Goal: Information Seeking & Learning: Learn about a topic

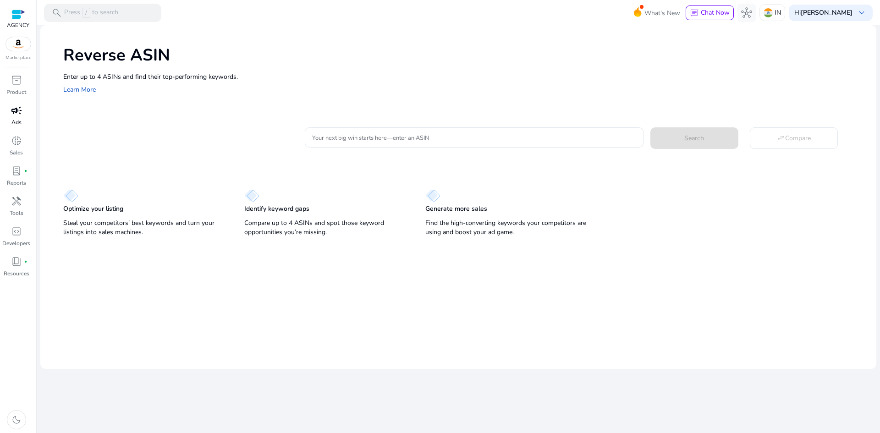
click at [18, 110] on span "campaign" at bounding box center [16, 110] width 11 height 11
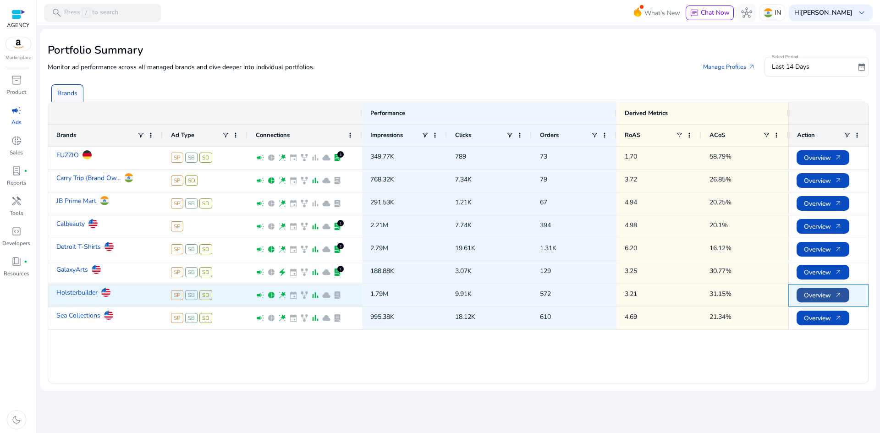
click at [828, 292] on span "Overview arrow_outward" at bounding box center [823, 295] width 38 height 19
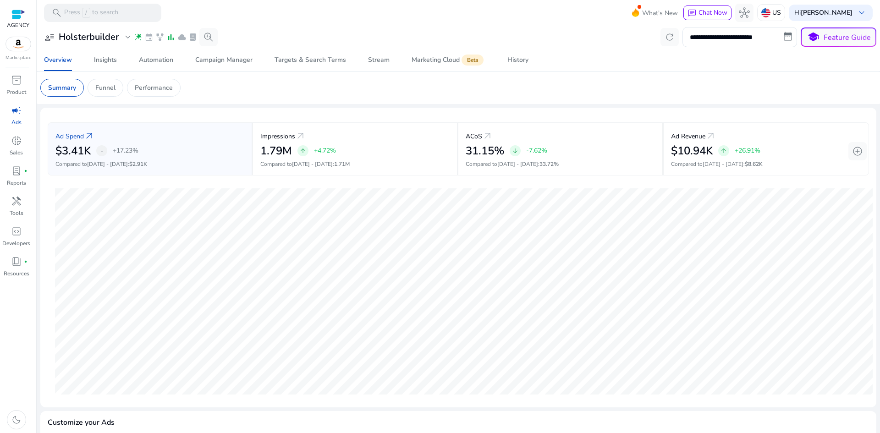
drag, startPoint x: 16, startPoint y: 116, endPoint x: 10, endPoint y: 120, distance: 7.9
click at [16, 116] on span "campaign" at bounding box center [16, 110] width 11 height 11
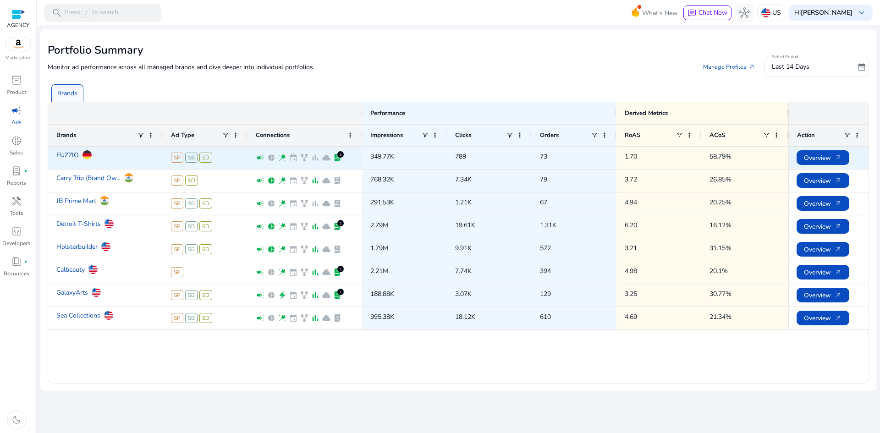
click at [75, 155] on link "FUZZIO" at bounding box center [67, 155] width 22 height 16
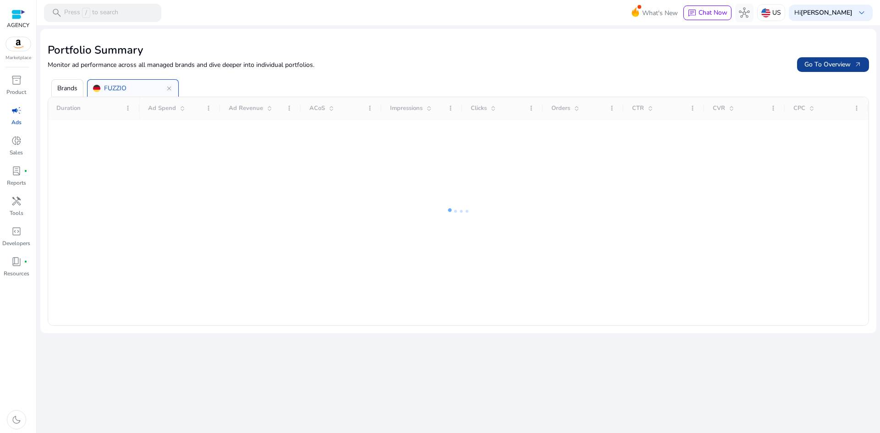
click at [827, 63] on span "Go To Overview arrow_outward" at bounding box center [833, 65] width 57 height 10
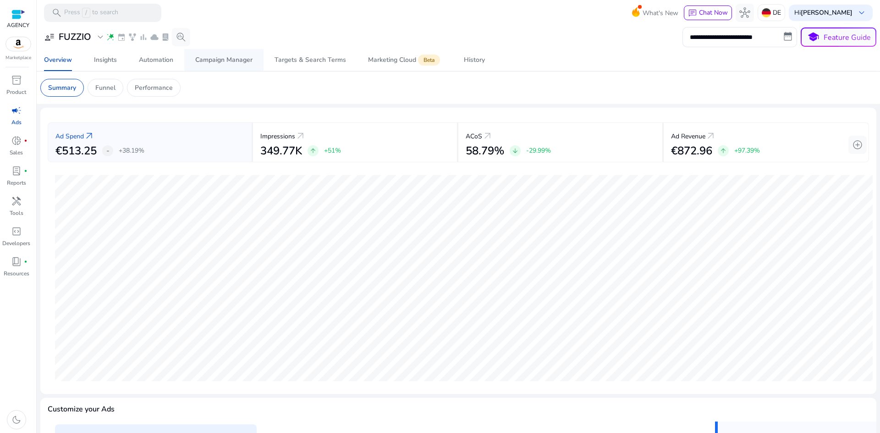
click at [209, 55] on span "Campaign Manager" at bounding box center [223, 60] width 57 height 22
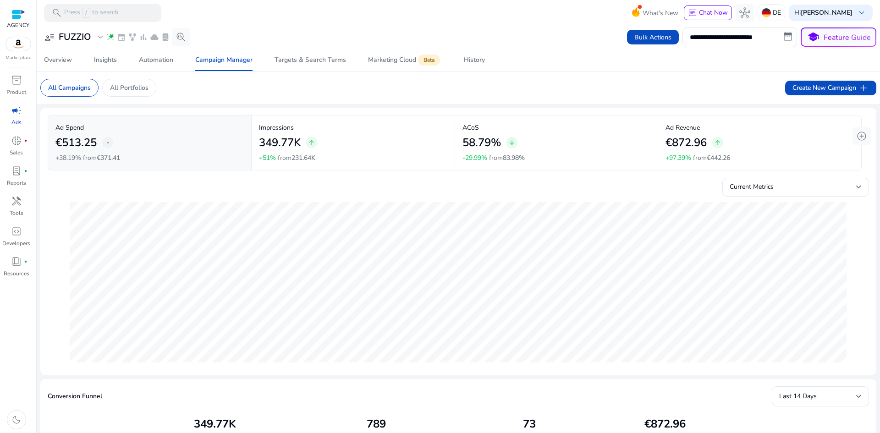
click at [747, 135] on div "€872.96 arrow_upward" at bounding box center [760, 142] width 188 height 21
click at [471, 61] on div "History" at bounding box center [474, 60] width 21 height 6
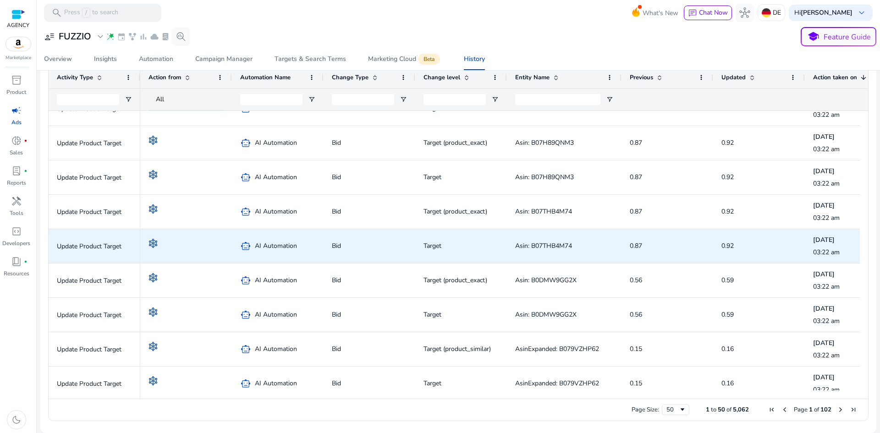
scroll to position [183, 0]
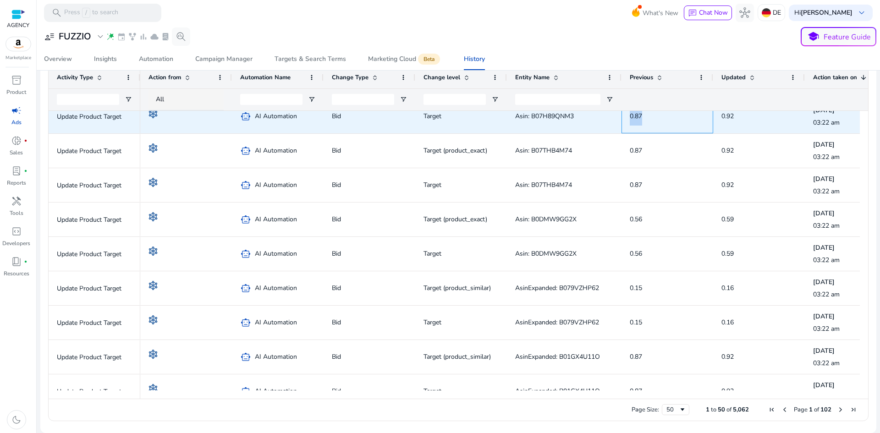
drag, startPoint x: 629, startPoint y: 120, endPoint x: 664, endPoint y: 121, distance: 34.4
click at [664, 121] on div "0.87" at bounding box center [668, 116] width 92 height 34
click at [748, 118] on div "0.92" at bounding box center [759, 116] width 92 height 34
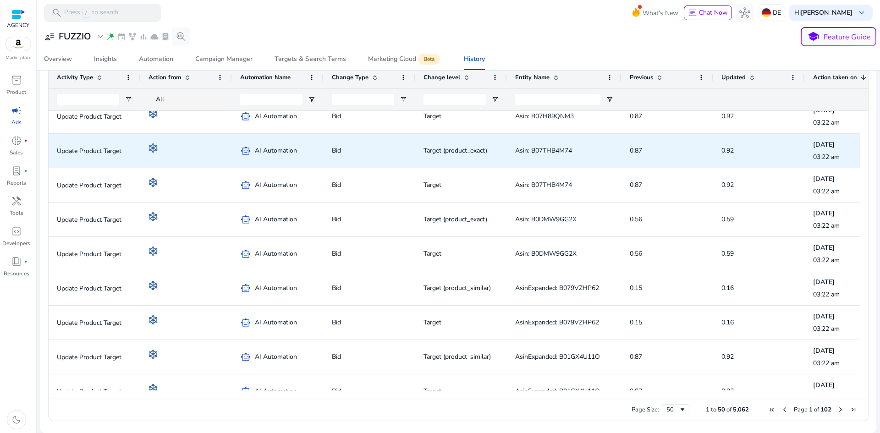
click at [676, 137] on div "0.87" at bounding box center [667, 150] width 75 height 33
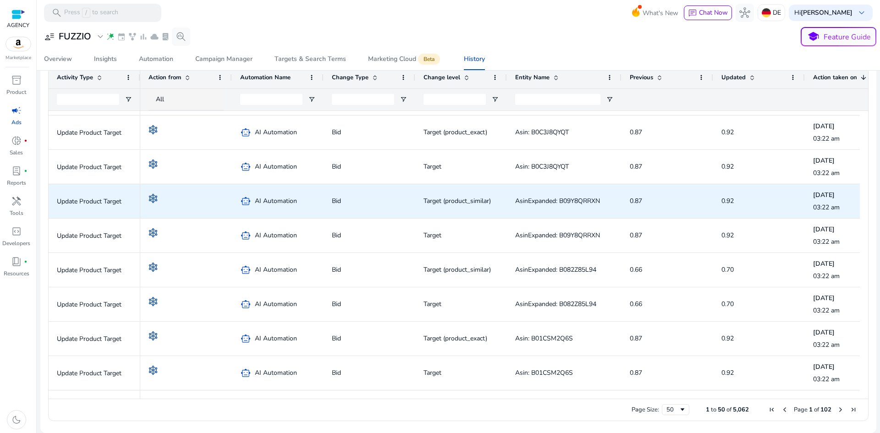
scroll to position [1404, 0]
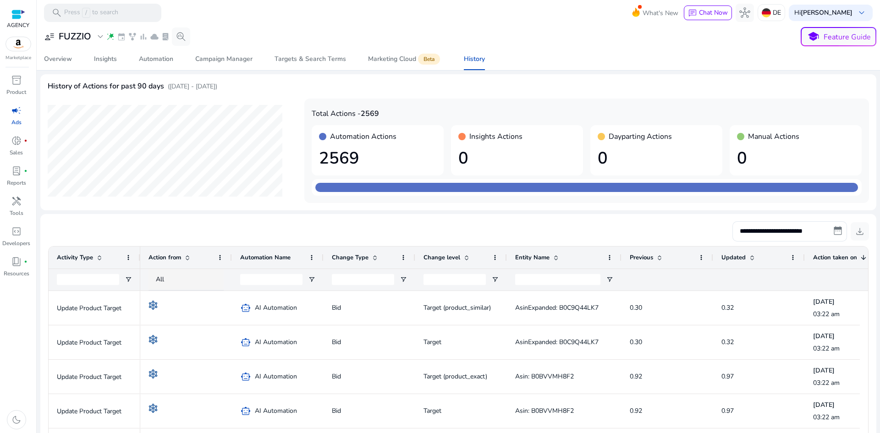
click at [14, 116] on span "campaign" at bounding box center [16, 110] width 11 height 11
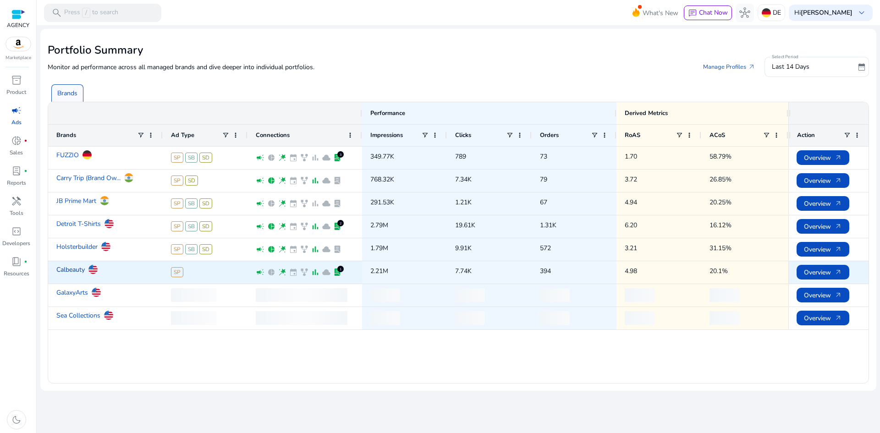
click at [81, 270] on link "Calbeauty" at bounding box center [70, 270] width 28 height 16
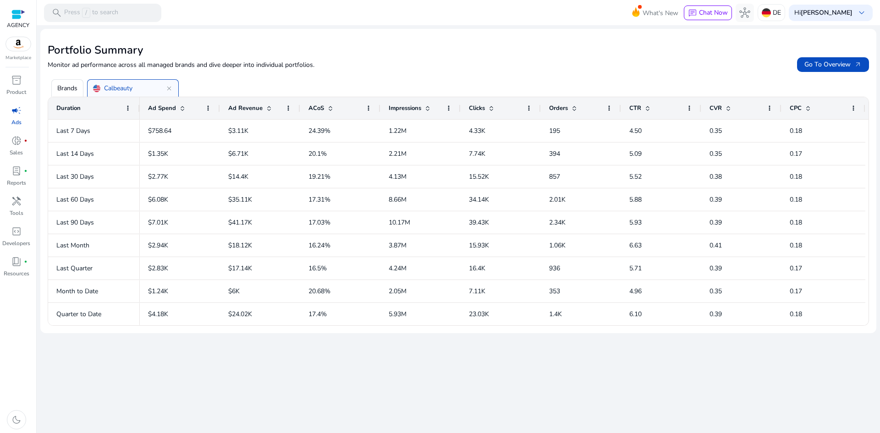
click at [171, 85] on span "close" at bounding box center [168, 88] width 7 height 7
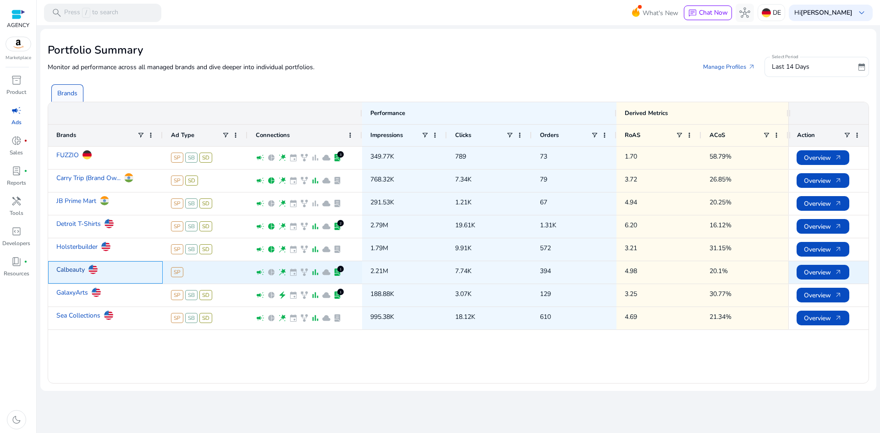
click at [76, 268] on link "Calbeauty" at bounding box center [70, 270] width 28 height 16
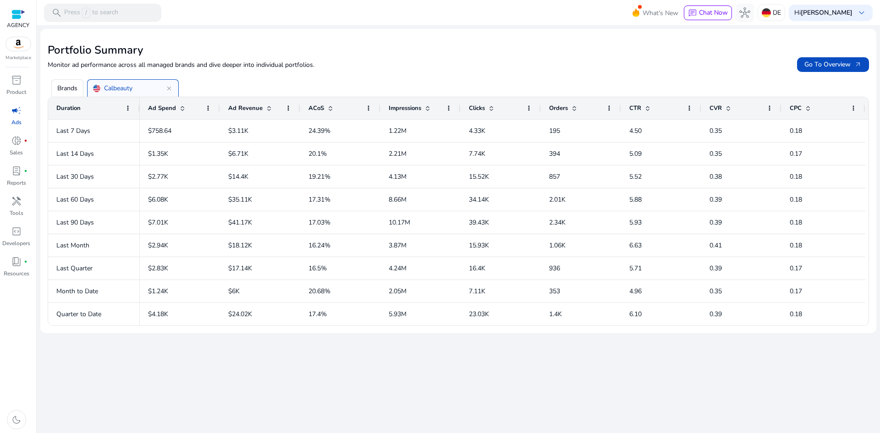
click at [170, 88] on span "close" at bounding box center [168, 88] width 7 height 7
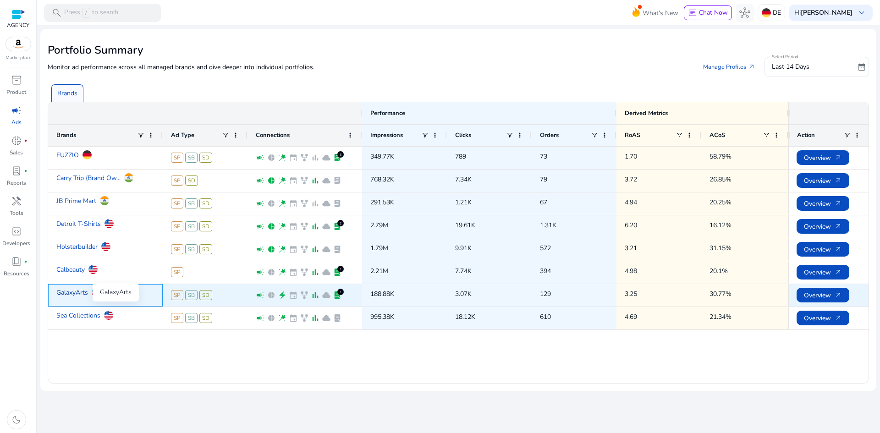
click at [71, 291] on link "GalaxyArts" at bounding box center [72, 293] width 32 height 16
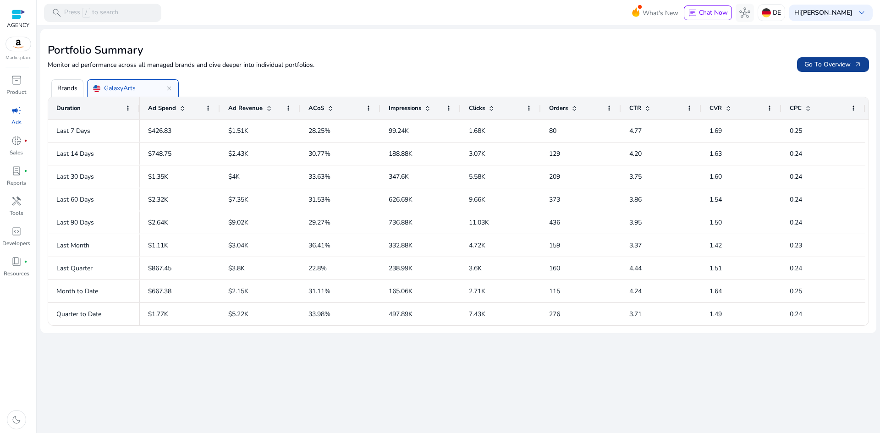
click at [845, 66] on span "Go To Overview arrow_outward" at bounding box center [833, 65] width 57 height 10
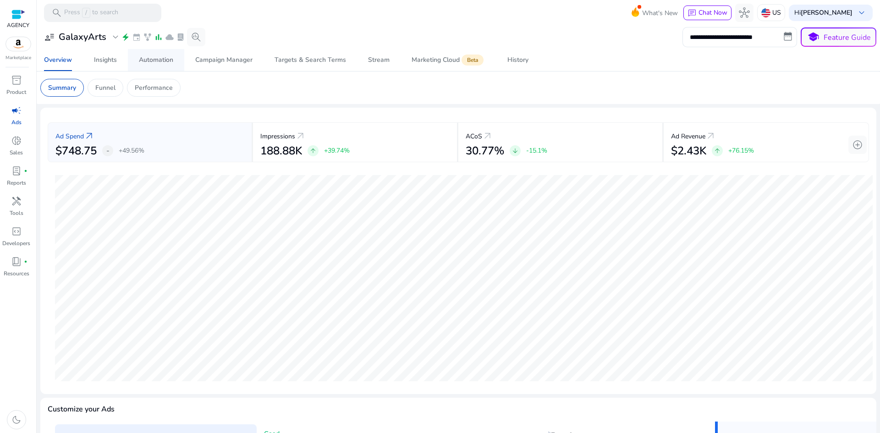
click at [149, 57] on div "Automation" at bounding box center [156, 60] width 34 height 6
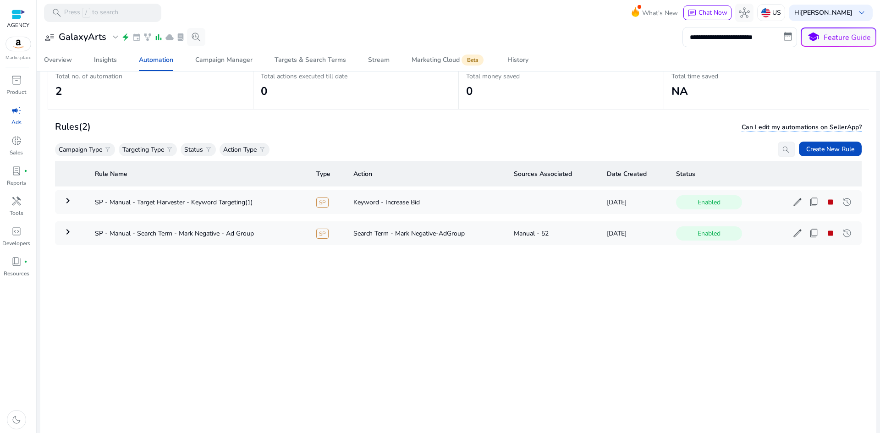
scroll to position [66, 0]
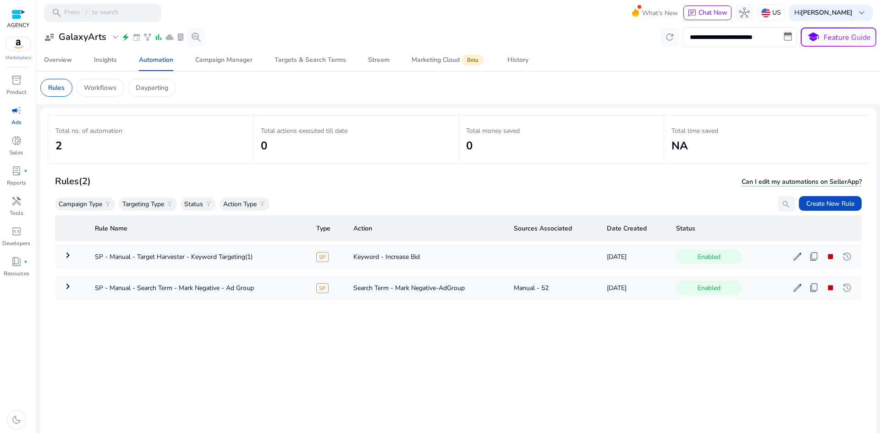
scroll to position [66, 0]
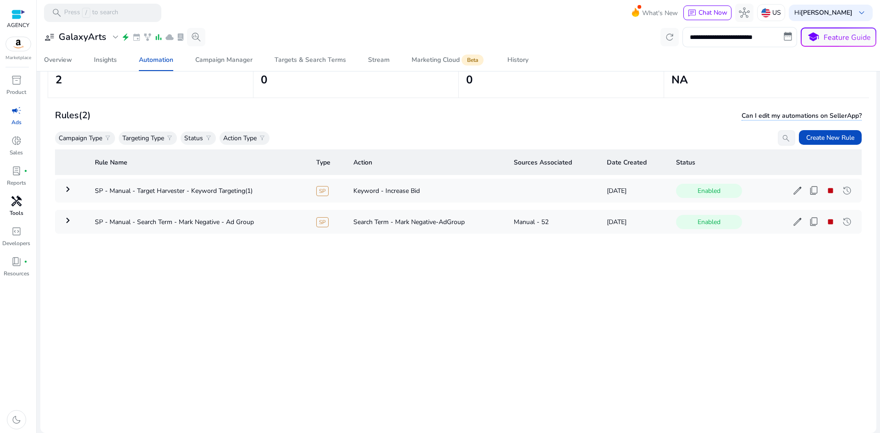
click at [0, 202] on link "handyman Tools" at bounding box center [16, 209] width 33 height 30
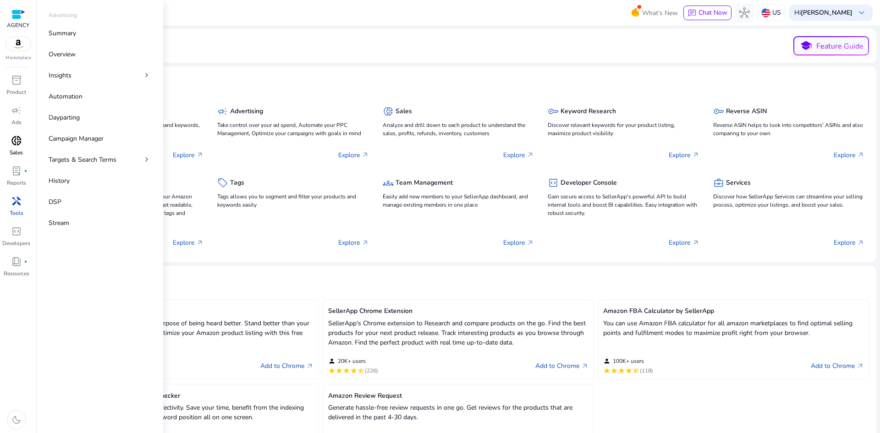
click at [15, 136] on span "donut_small" at bounding box center [16, 140] width 11 height 11
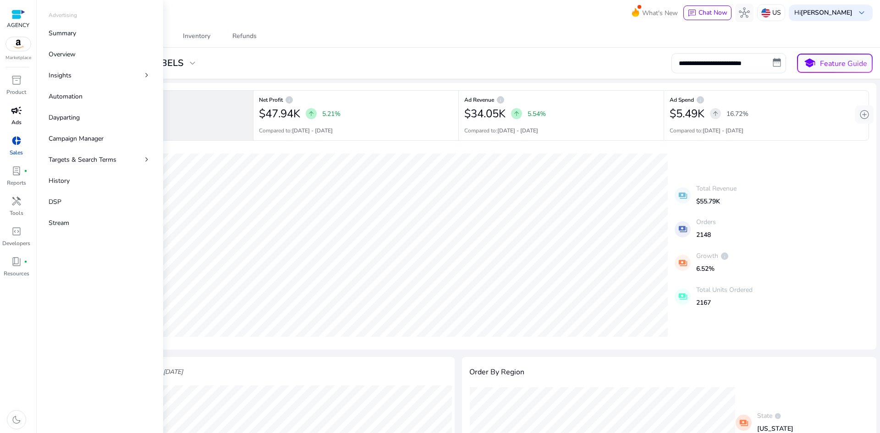
click at [17, 113] on span "campaign" at bounding box center [16, 110] width 11 height 11
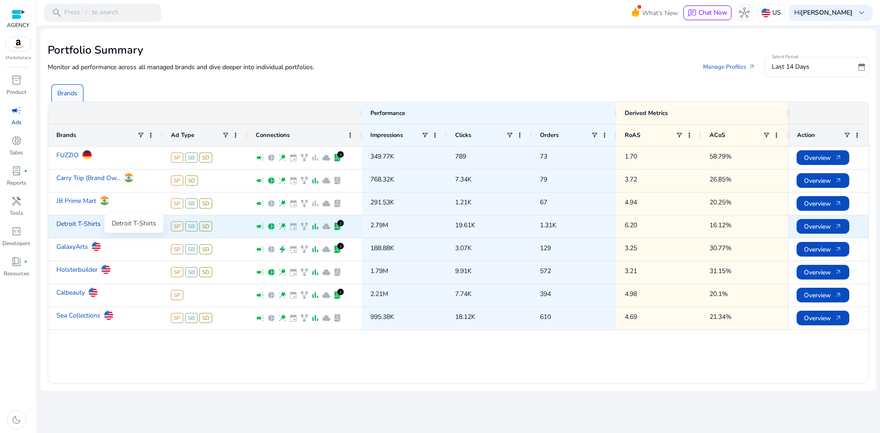
click at [76, 224] on link "Detroit T-Shirts" at bounding box center [78, 224] width 44 height 16
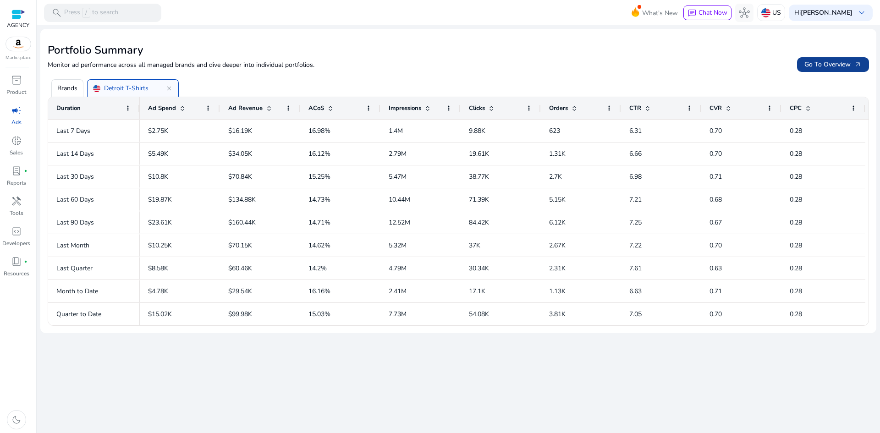
click at [834, 66] on span "Go To Overview arrow_outward" at bounding box center [833, 65] width 57 height 10
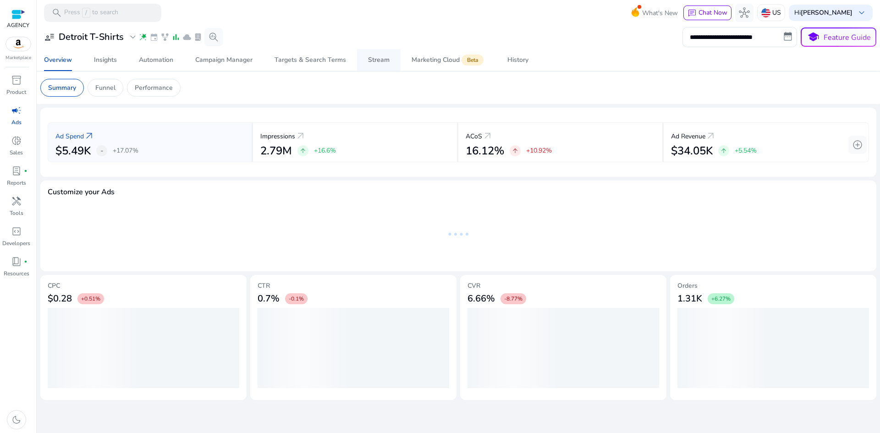
click at [374, 61] on div "Stream" at bounding box center [379, 60] width 22 height 6
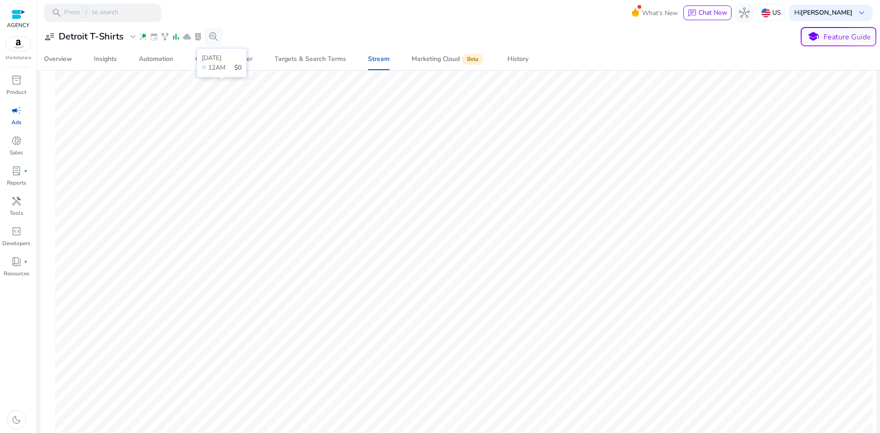
scroll to position [183, 0]
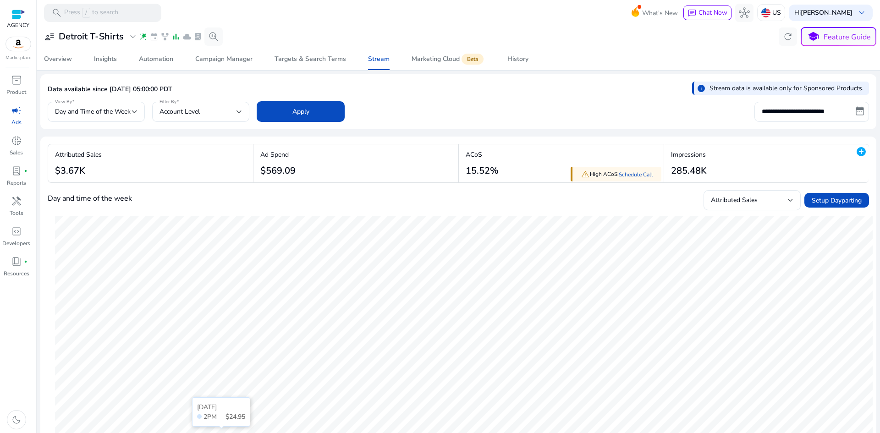
scroll to position [183, 0]
